Goal: Transaction & Acquisition: Obtain resource

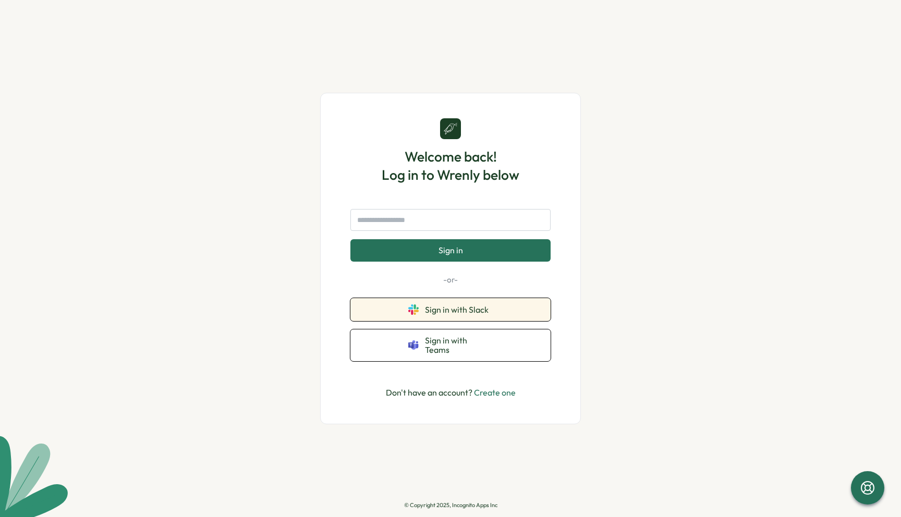
click at [453, 308] on button "Sign in with Slack" at bounding box center [450, 309] width 200 height 23
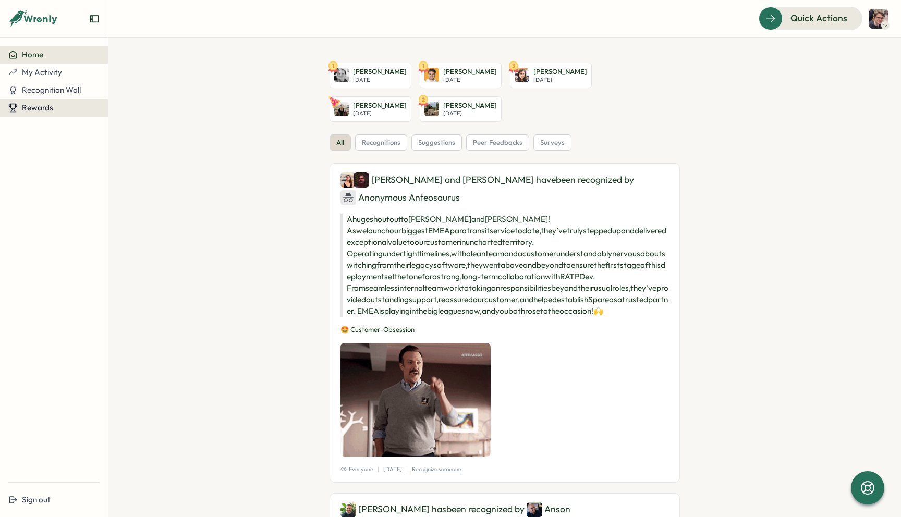
click at [50, 109] on span "Rewards" at bounding box center [37, 108] width 31 height 10
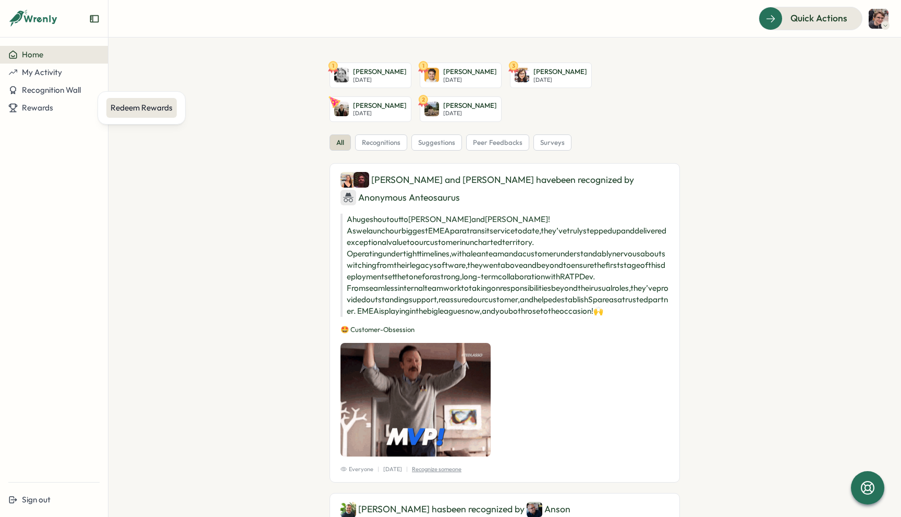
click at [131, 113] on div "Redeem Rewards" at bounding box center [142, 107] width 62 height 11
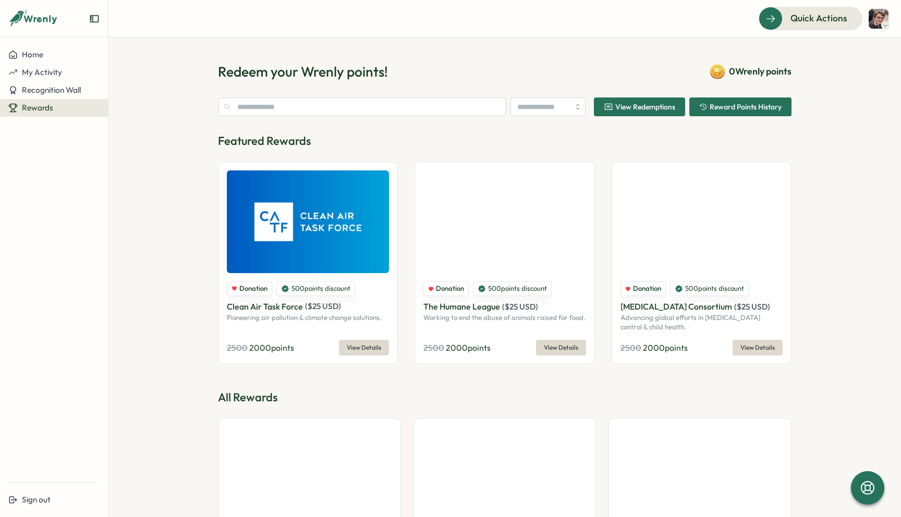
type input "******"
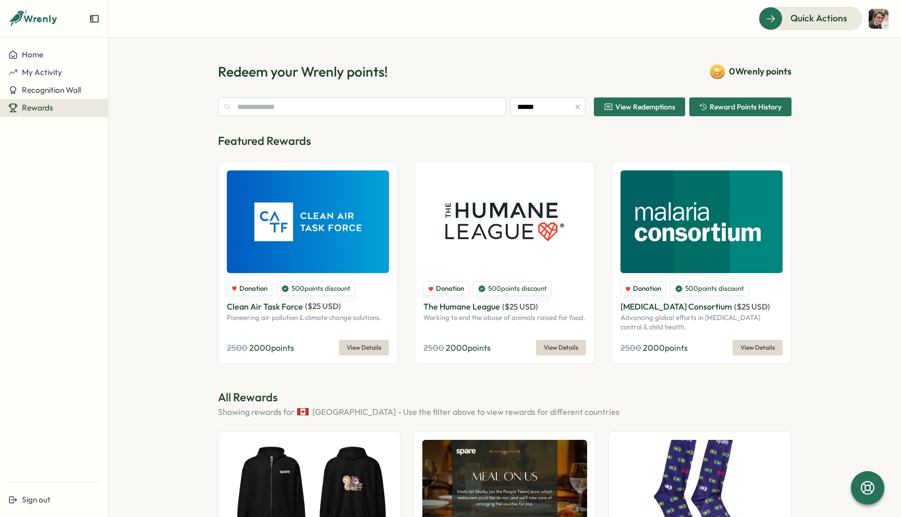
drag, startPoint x: 441, startPoint y: 347, endPoint x: 505, endPoint y: 347, distance: 64.1
click at [505, 347] on div "2500 2000 points View Details" at bounding box center [504, 348] width 162 height 16
drag, startPoint x: 484, startPoint y: 347, endPoint x: 433, endPoint y: 347, distance: 51.1
click at [433, 347] on div "2500 2000 points View Details" at bounding box center [504, 348] width 162 height 16
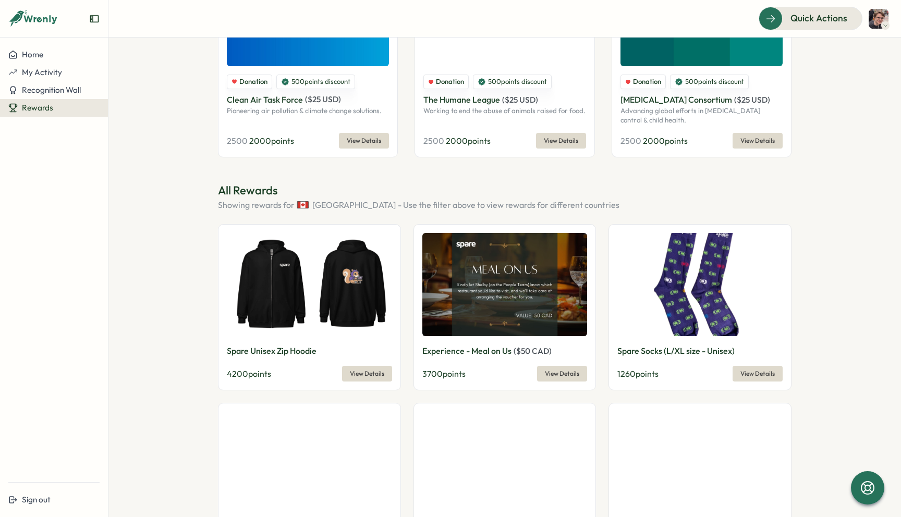
scroll to position [246, 0]
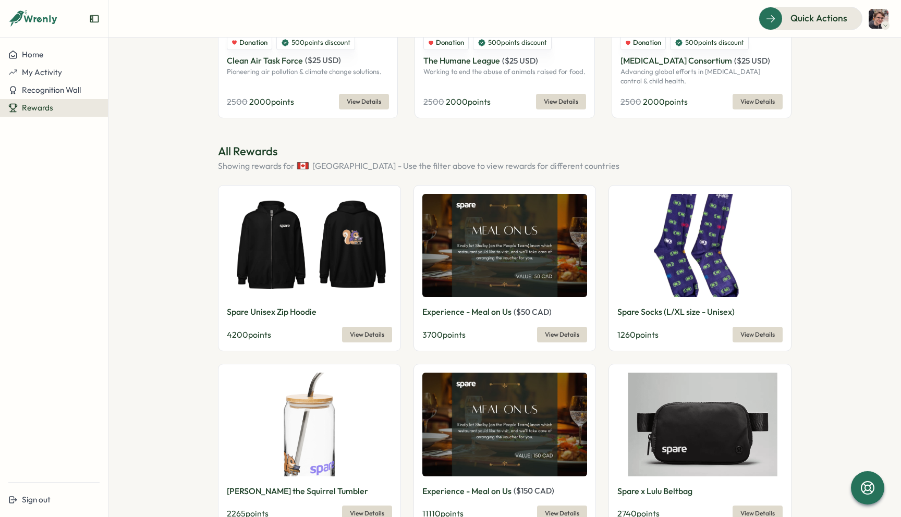
click at [354, 335] on span "View Details" at bounding box center [367, 334] width 34 height 15
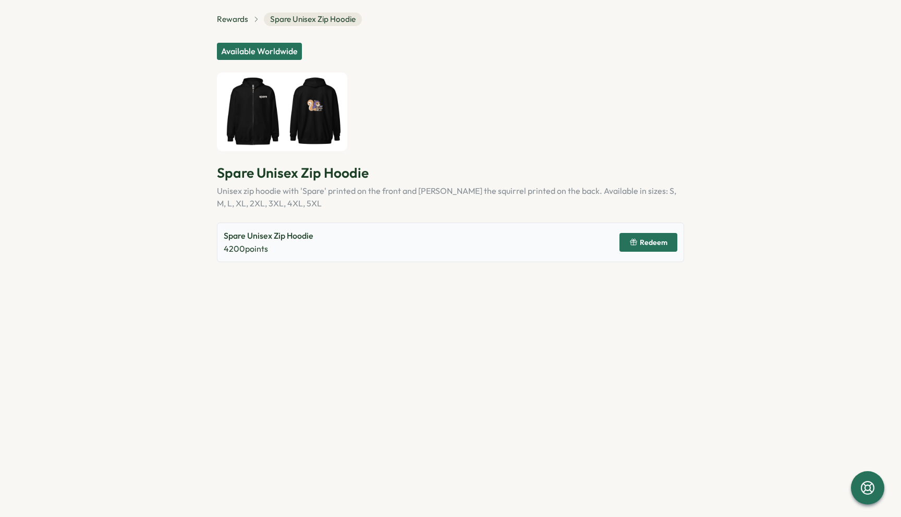
click at [296, 236] on p "Spare Unisex Zip Hoodie" at bounding box center [269, 235] width 90 height 13
click at [291, 240] on p "Spare Unisex Zip Hoodie" at bounding box center [269, 235] width 90 height 13
drag, startPoint x: 291, startPoint y: 240, endPoint x: 237, endPoint y: 240, distance: 54.2
click at [237, 240] on p "Spare Unisex Zip Hoodie" at bounding box center [269, 235] width 90 height 13
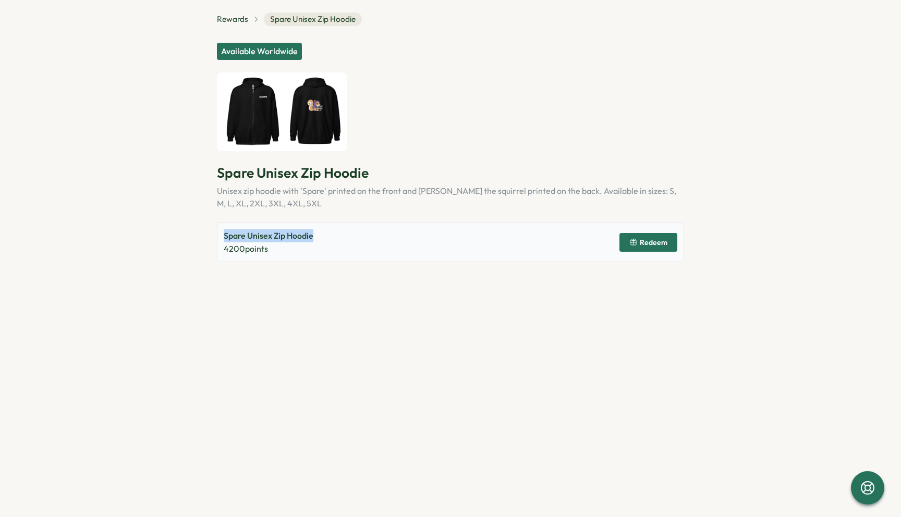
click at [237, 240] on p "Spare Unisex Zip Hoodie" at bounding box center [269, 235] width 90 height 13
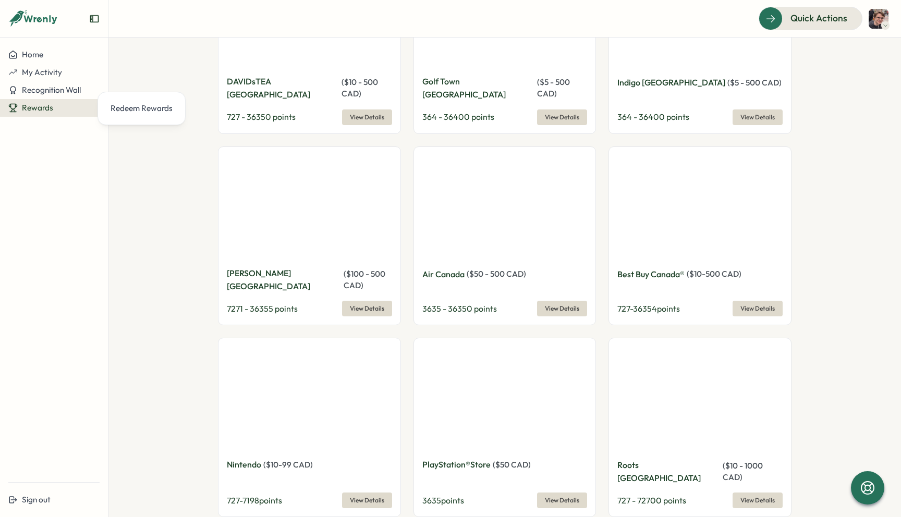
scroll to position [1768, 0]
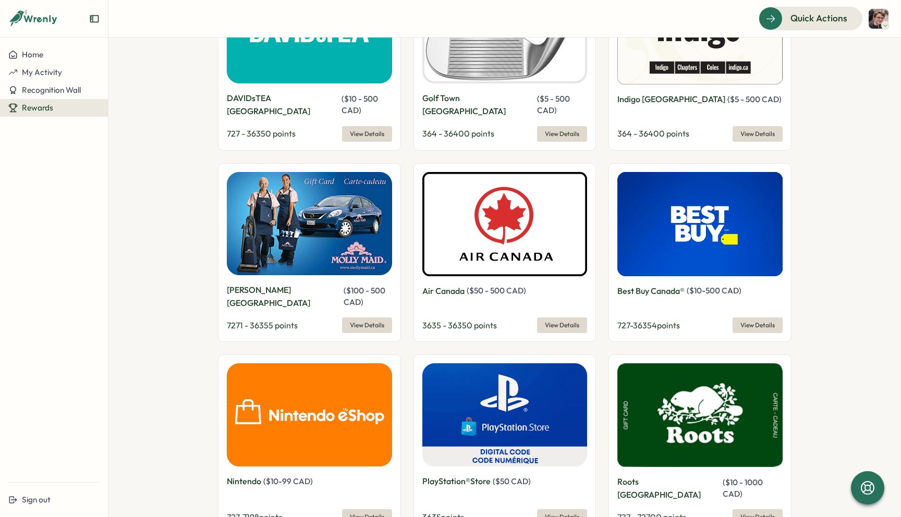
drag, startPoint x: 659, startPoint y: 428, endPoint x: 631, endPoint y: 429, distance: 28.2
click at [631, 512] on span "727 - 72700 points" at bounding box center [651, 517] width 69 height 10
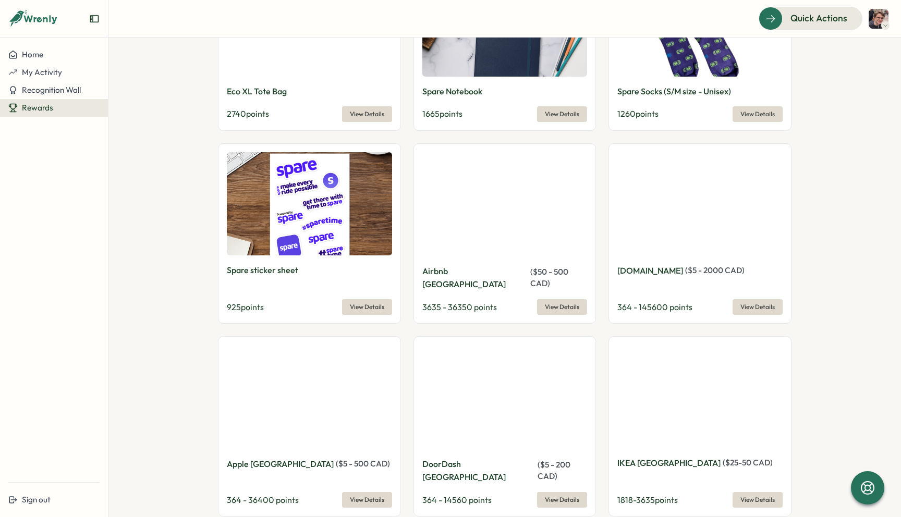
scroll to position [821, 0]
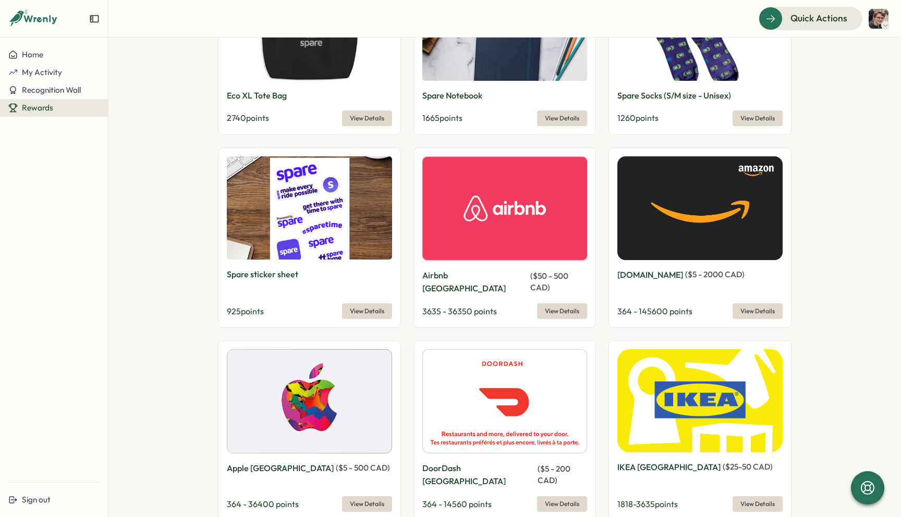
click at [300, 214] on img at bounding box center [309, 208] width 165 height 104
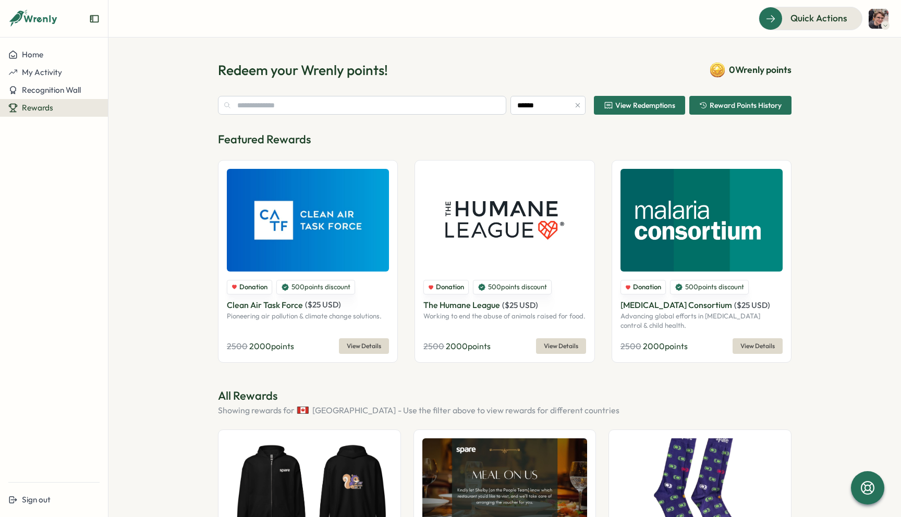
scroll to position [0, 0]
